Goal: Transaction & Acquisition: Subscribe to service/newsletter

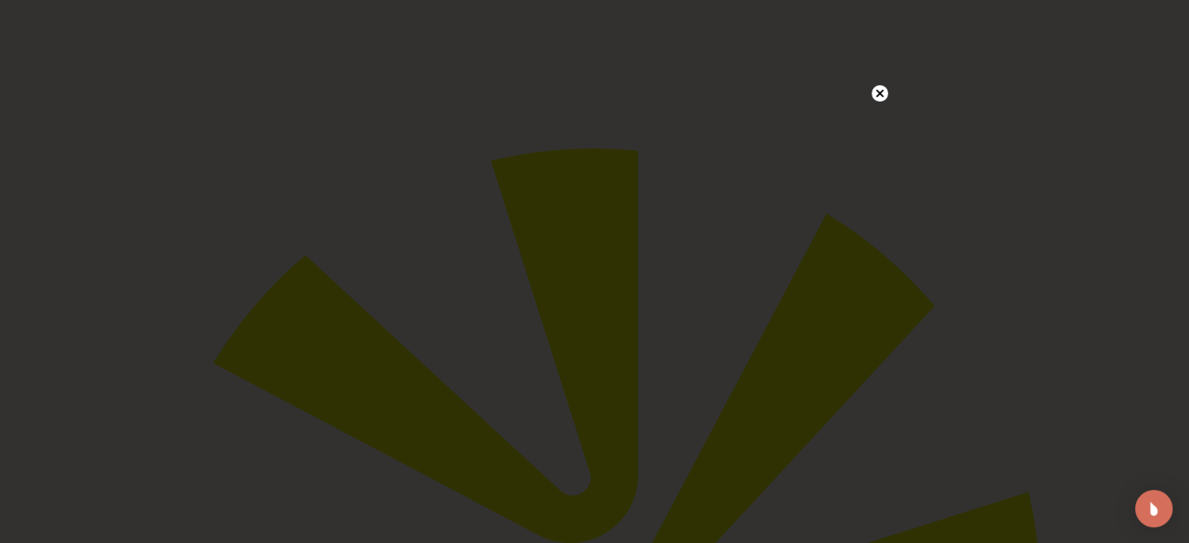
click at [880, 93] on icon at bounding box center [879, 94] width 8 height 8
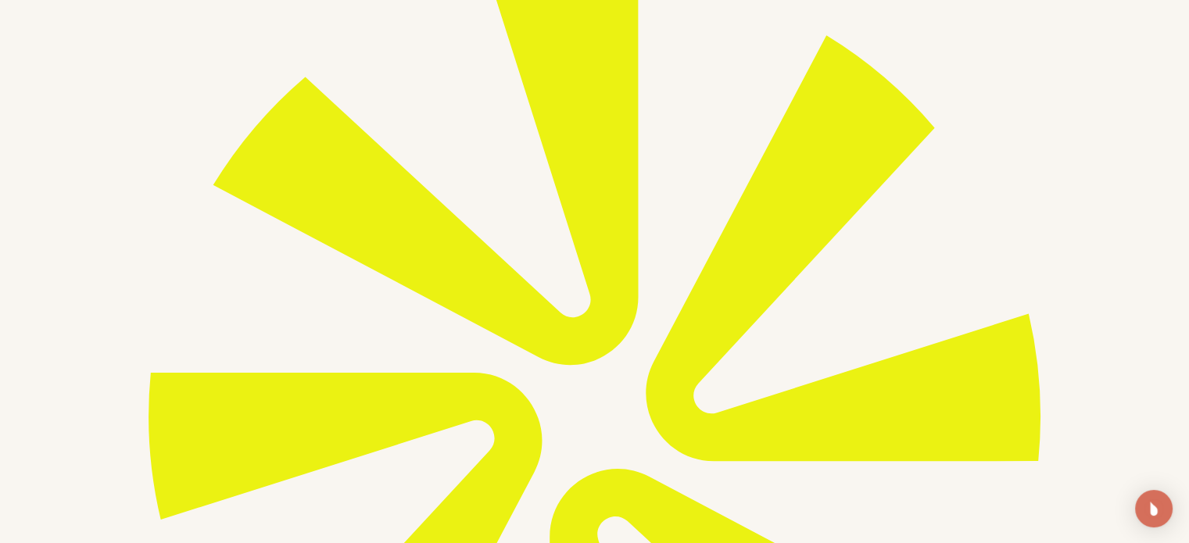
scroll to position [156, 0]
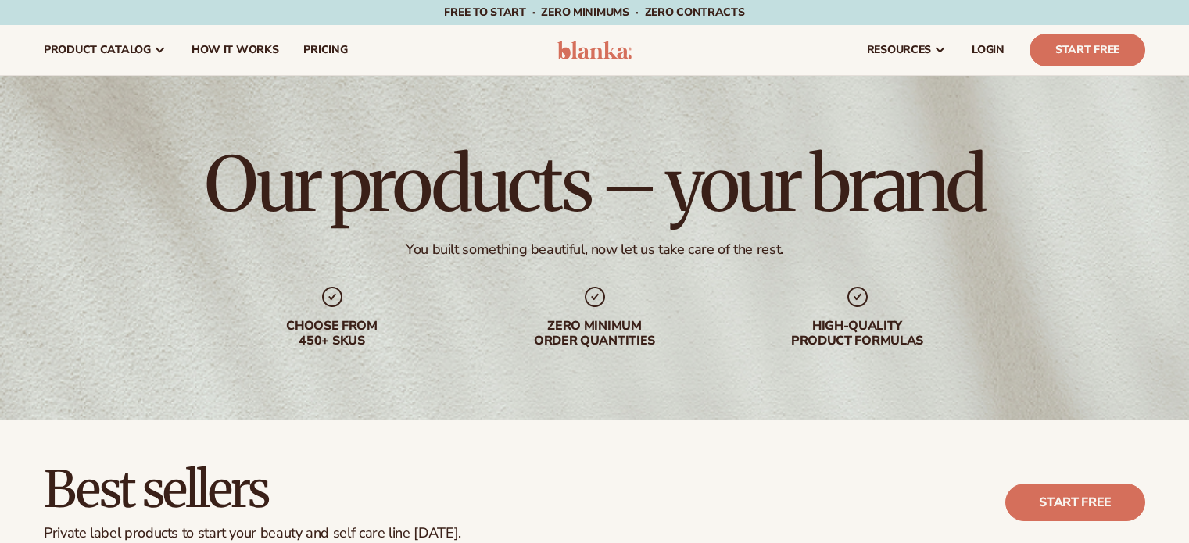
scroll to position [313, 0]
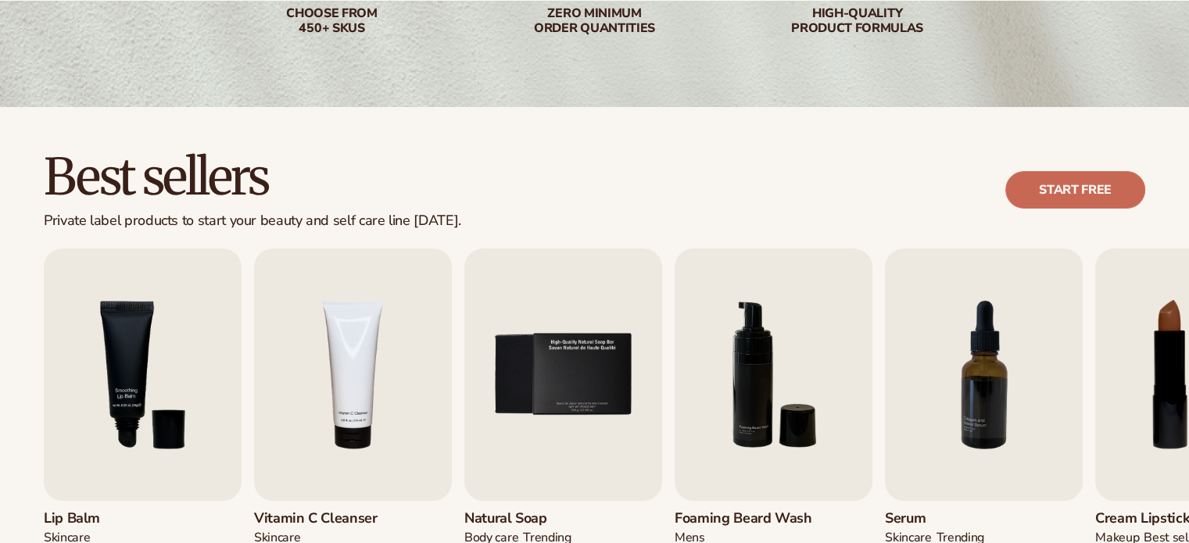
click at [1097, 187] on link "Start free" at bounding box center [1075, 190] width 140 height 38
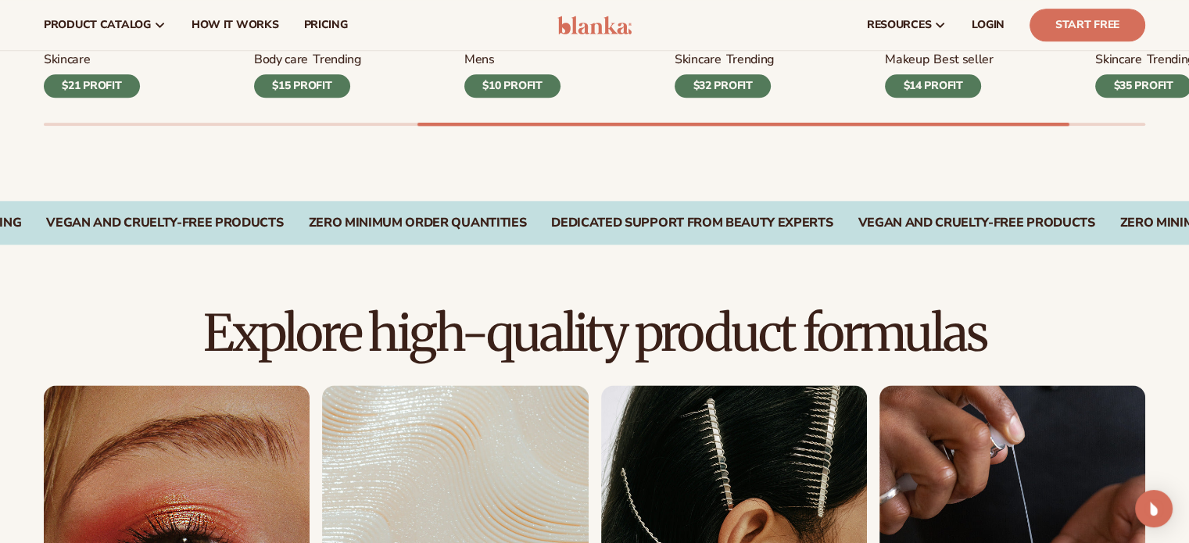
scroll to position [1955, 0]
